Goal: Share content

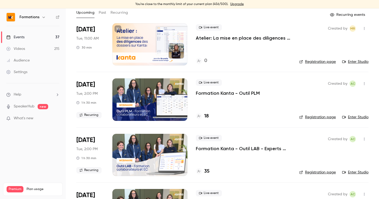
scroll to position [36, 0]
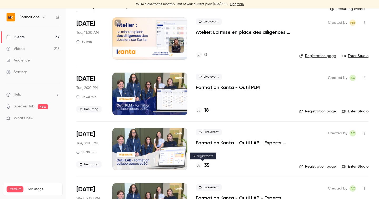
click at [205, 165] on h4 "35" at bounding box center [206, 165] width 5 height 7
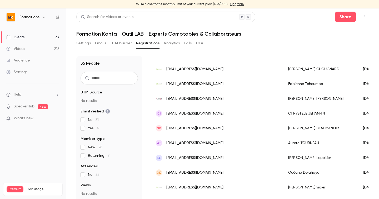
scroll to position [340, 0]
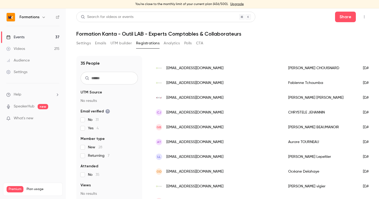
click at [96, 75] on input "text" at bounding box center [109, 78] width 57 height 13
type input "*"
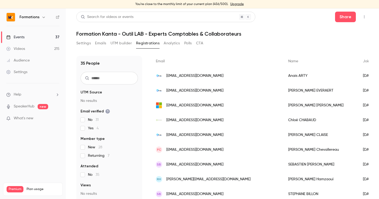
scroll to position [77, 0]
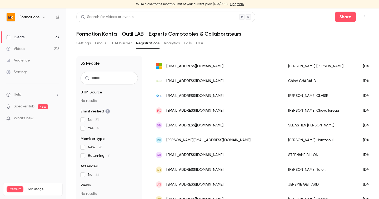
click at [102, 80] on input "text" at bounding box center [109, 78] width 57 height 13
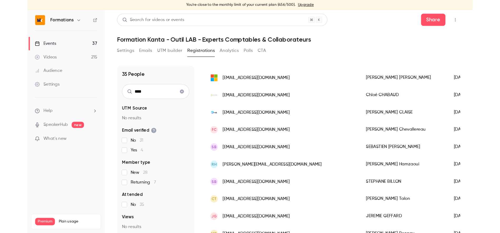
scroll to position [0, 0]
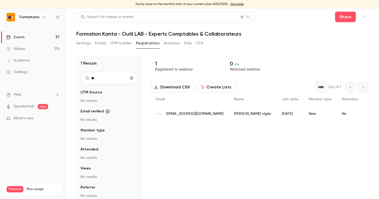
type input "*"
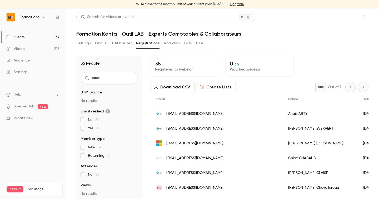
click at [346, 17] on button "Share" at bounding box center [345, 17] width 21 height 11
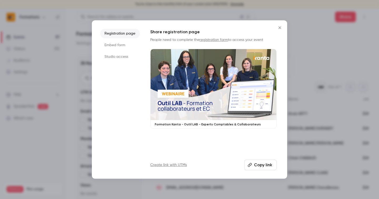
click at [256, 167] on button "Copy link" at bounding box center [260, 164] width 32 height 11
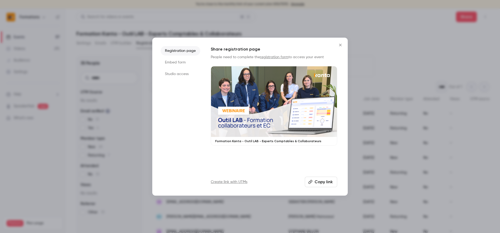
click at [340, 45] on icon "Close" at bounding box center [340, 45] width 2 height 2
